Goal: Find specific page/section: Find specific page/section

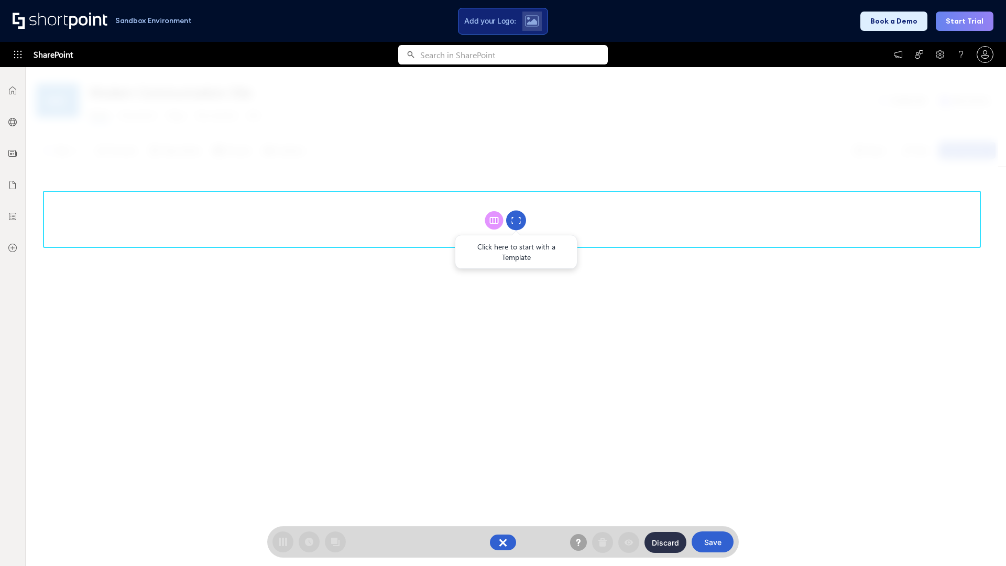
click at [516, 220] on circle at bounding box center [516, 221] width 20 height 20
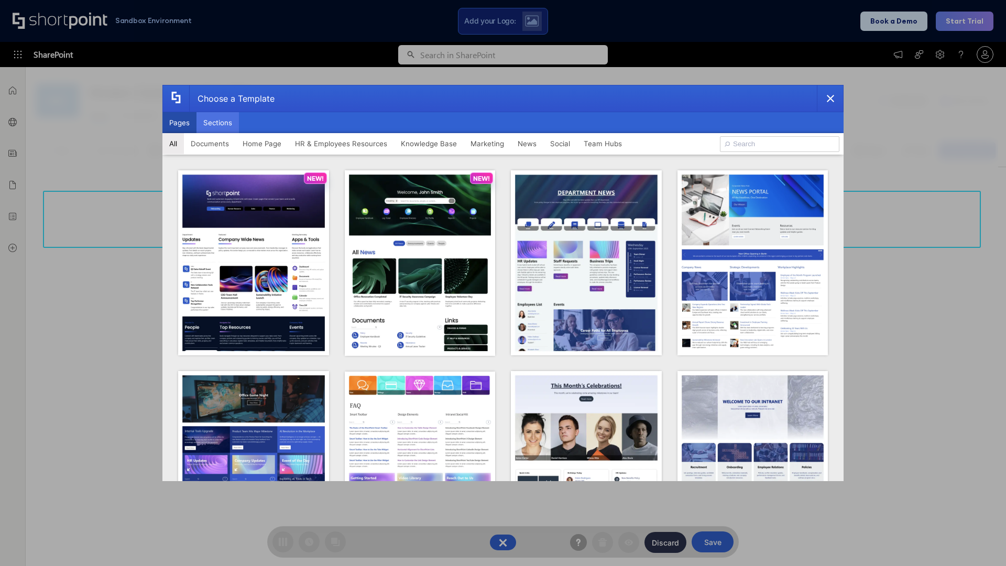
click at [218, 123] on button "Sections" at bounding box center [218, 122] width 42 height 21
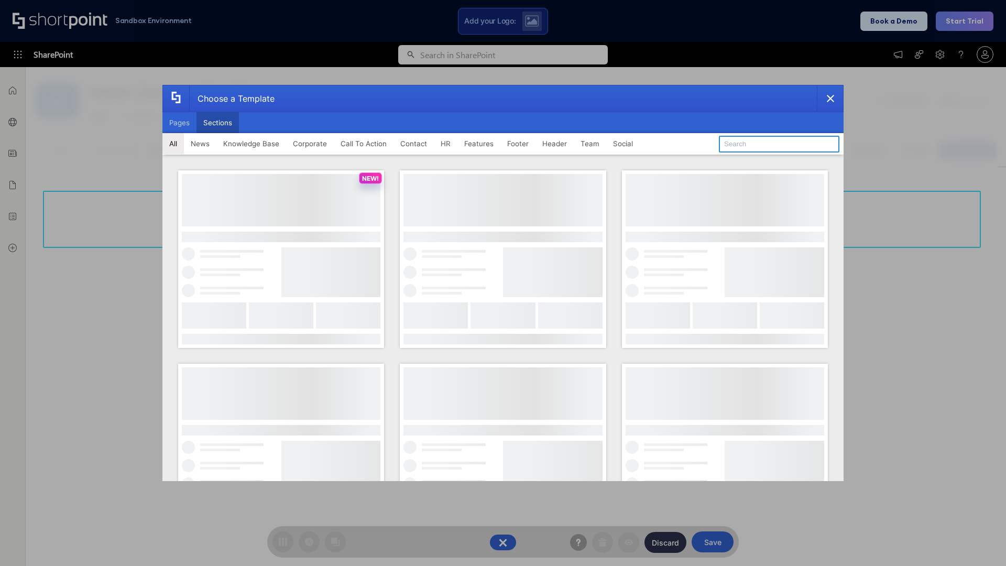
type input "Knowledge Base 3"
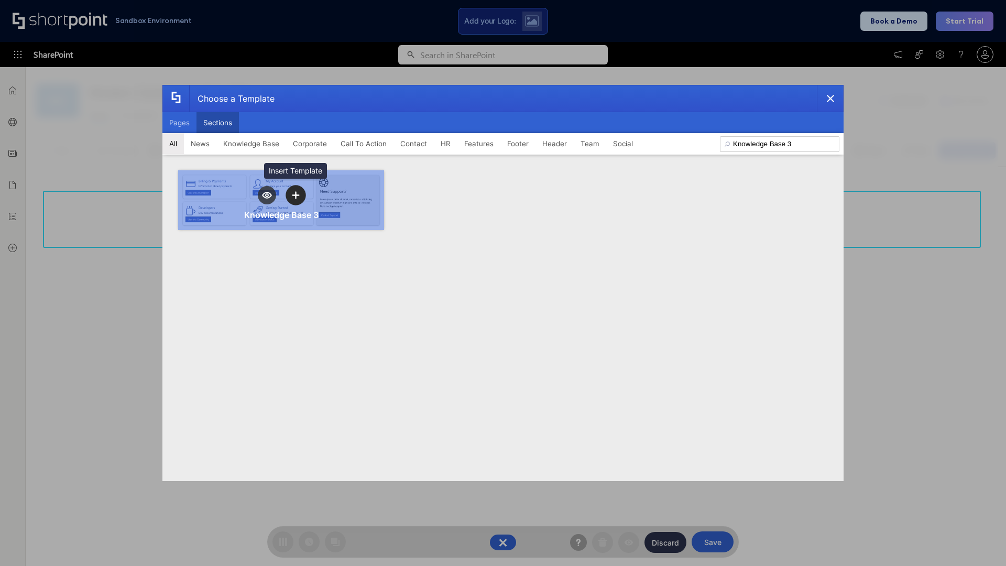
click at [296, 195] on icon "template selector" at bounding box center [295, 194] width 7 height 7
